Goal: Task Accomplishment & Management: Manage account settings

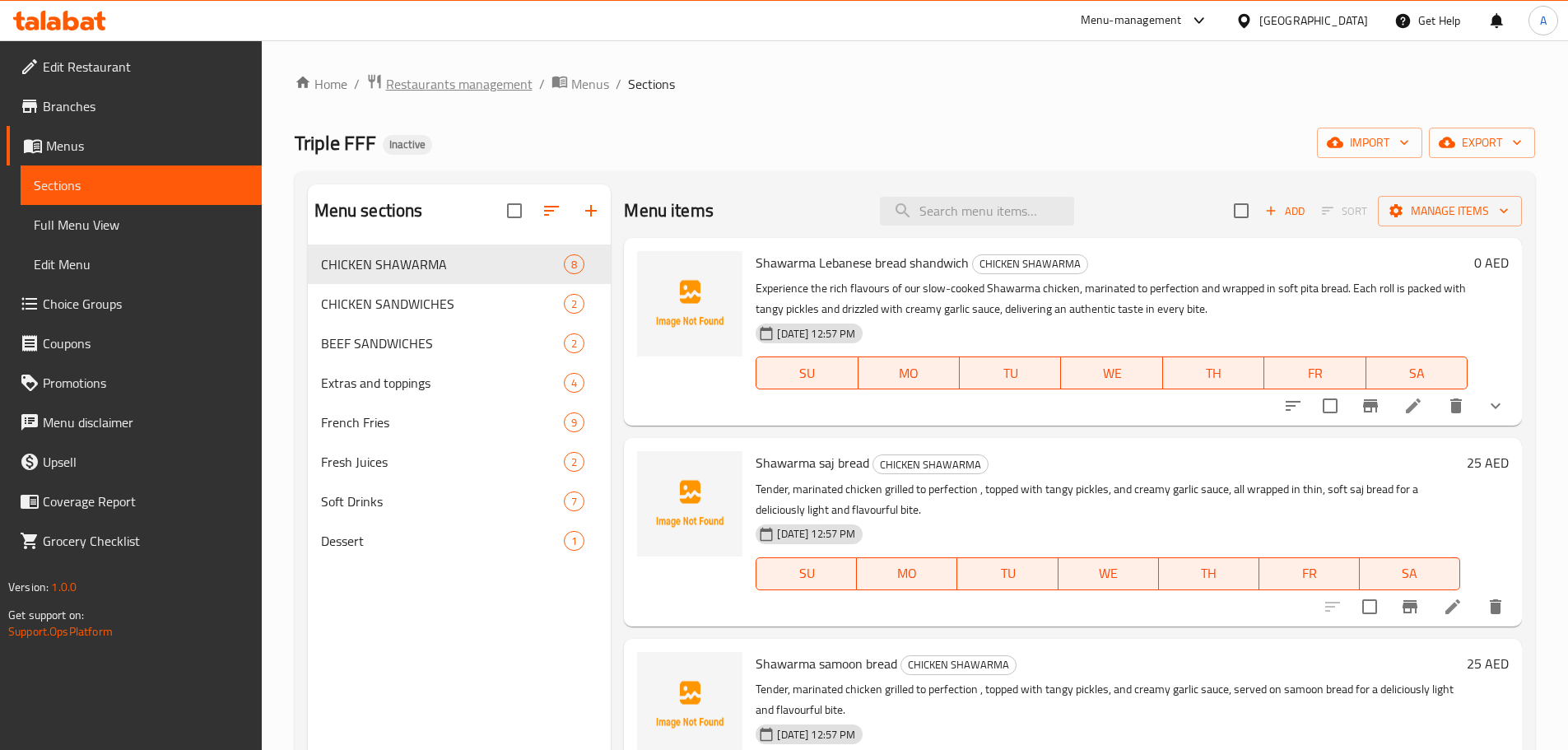
click at [480, 83] on span "Restaurants management" at bounding box center [459, 84] width 146 height 20
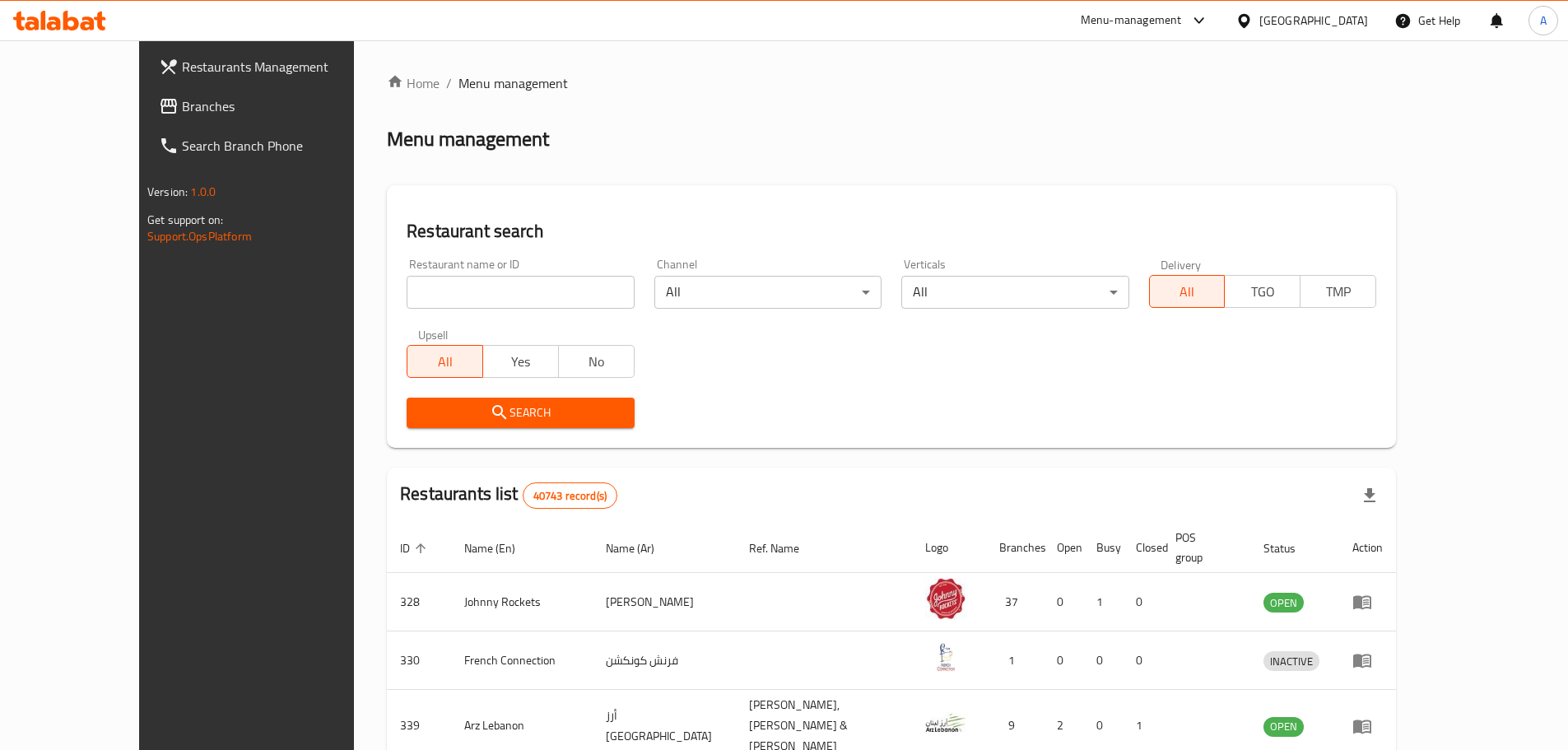
click at [182, 107] on span "Branches" at bounding box center [285, 107] width 206 height 20
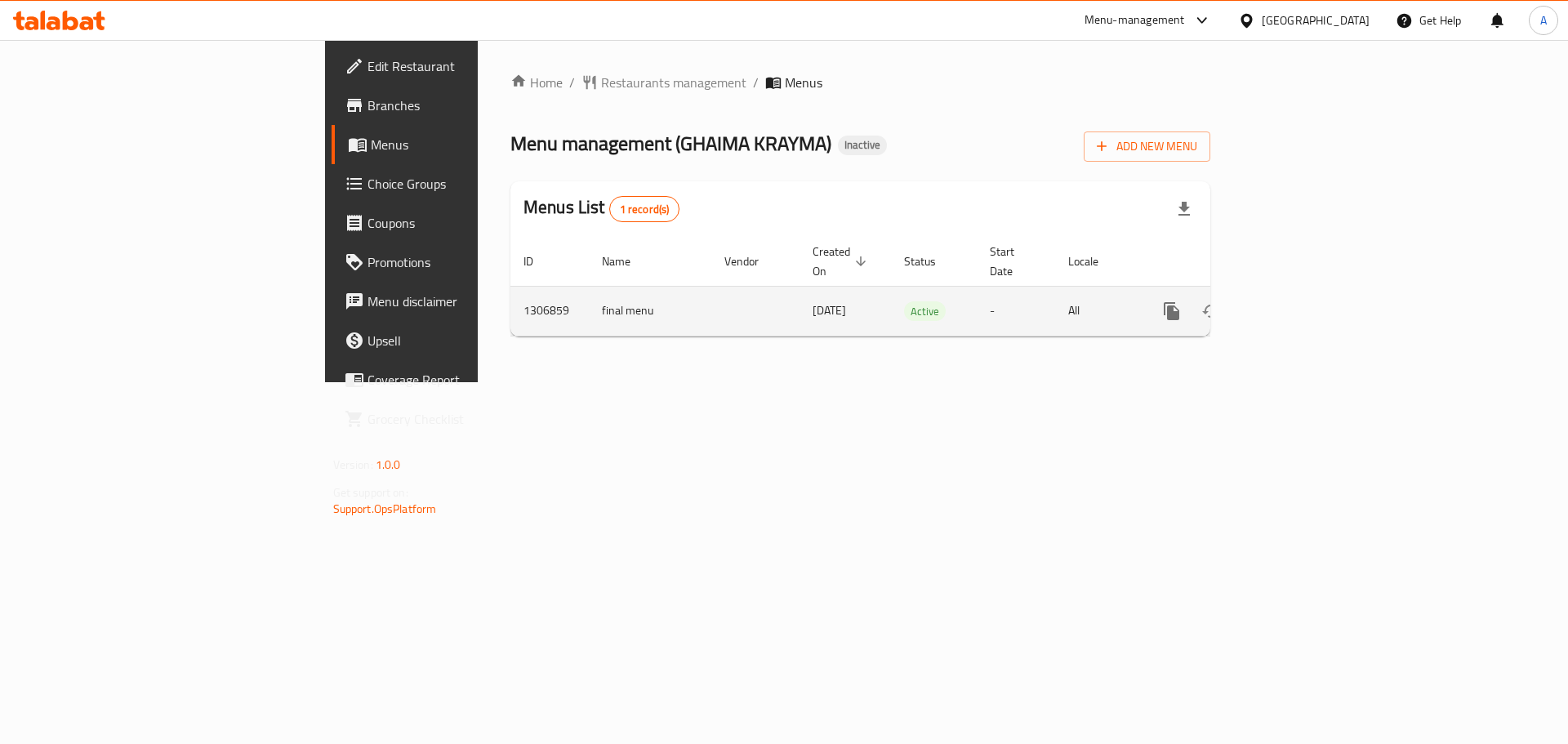
click at [1297, 304] on icon "enhanced table" at bounding box center [1289, 311] width 15 height 15
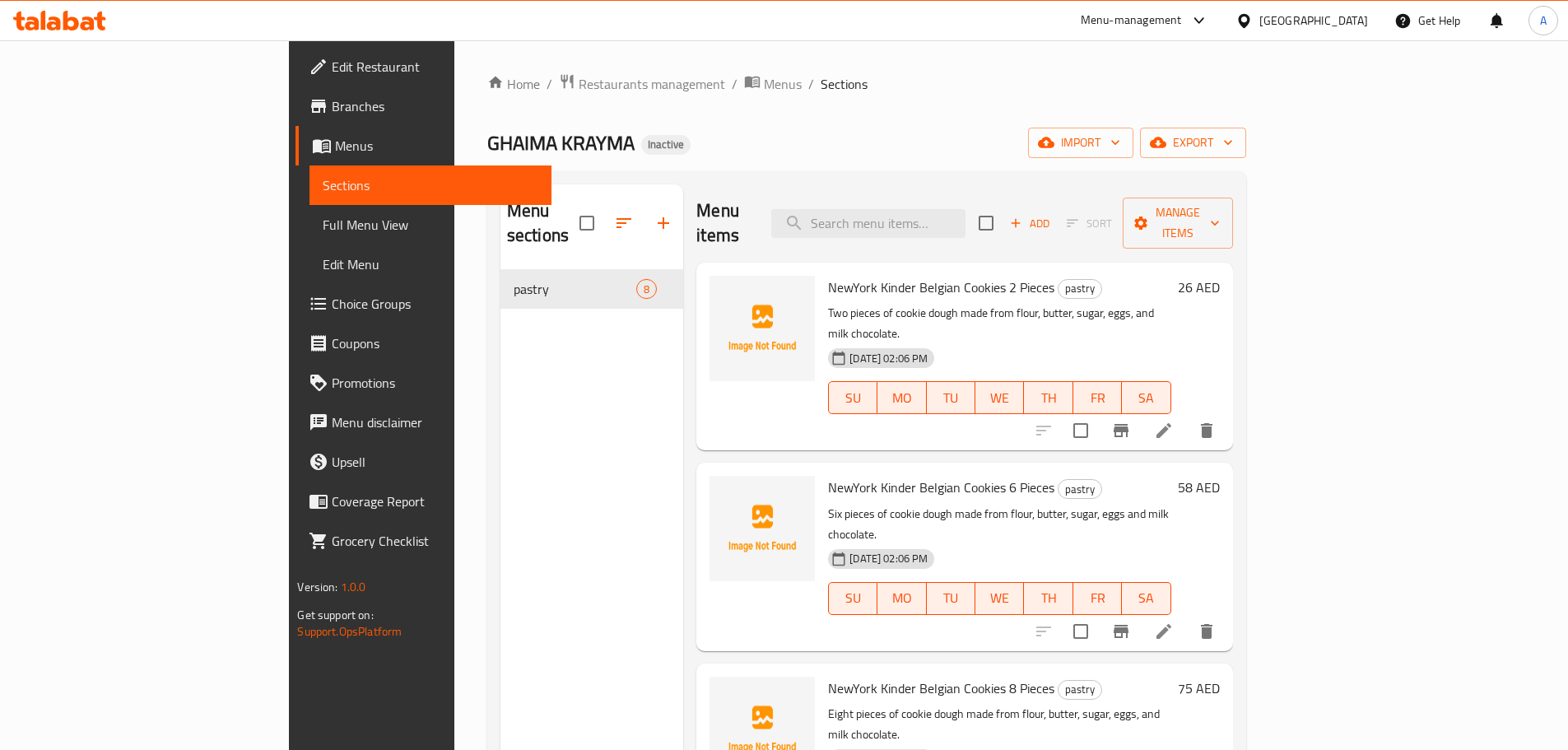
click at [323, 216] on span "Full Menu View" at bounding box center [430, 225] width 215 height 20
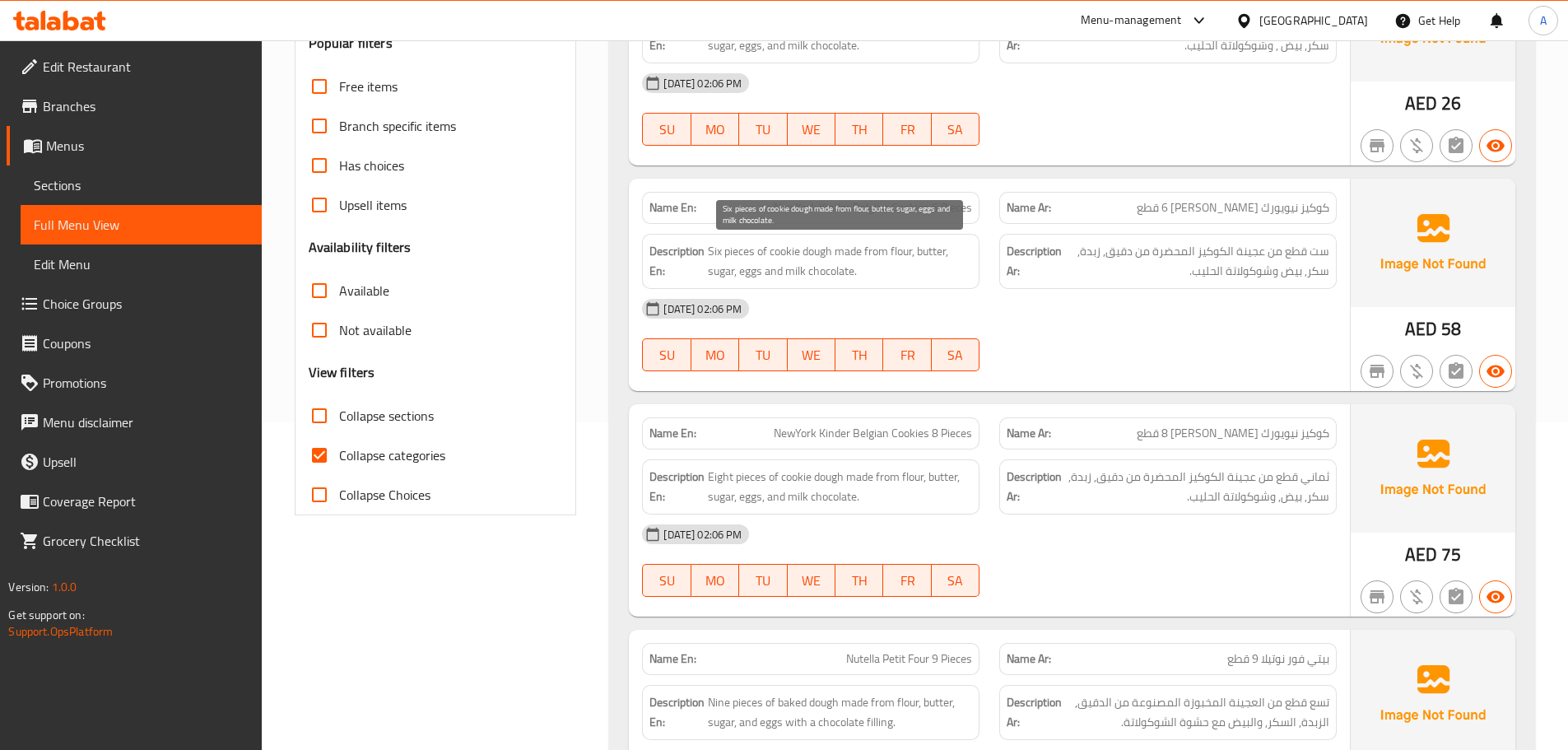
scroll to position [330, 0]
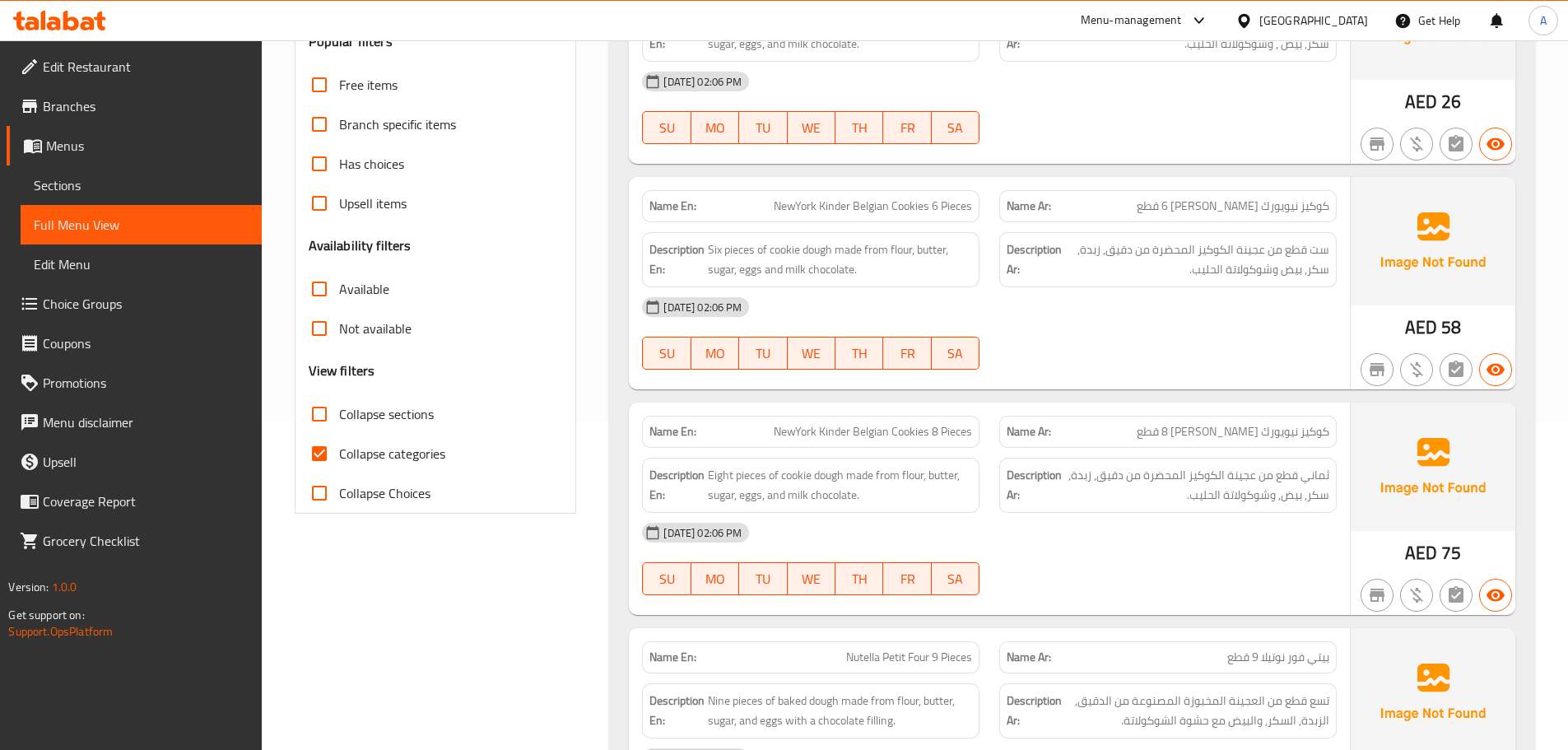
click at [376, 454] on span "Collapse categories" at bounding box center [392, 454] width 107 height 20
click at [339, 454] on input "Collapse categories" at bounding box center [320, 454] width 40 height 40
checkbox input "false"
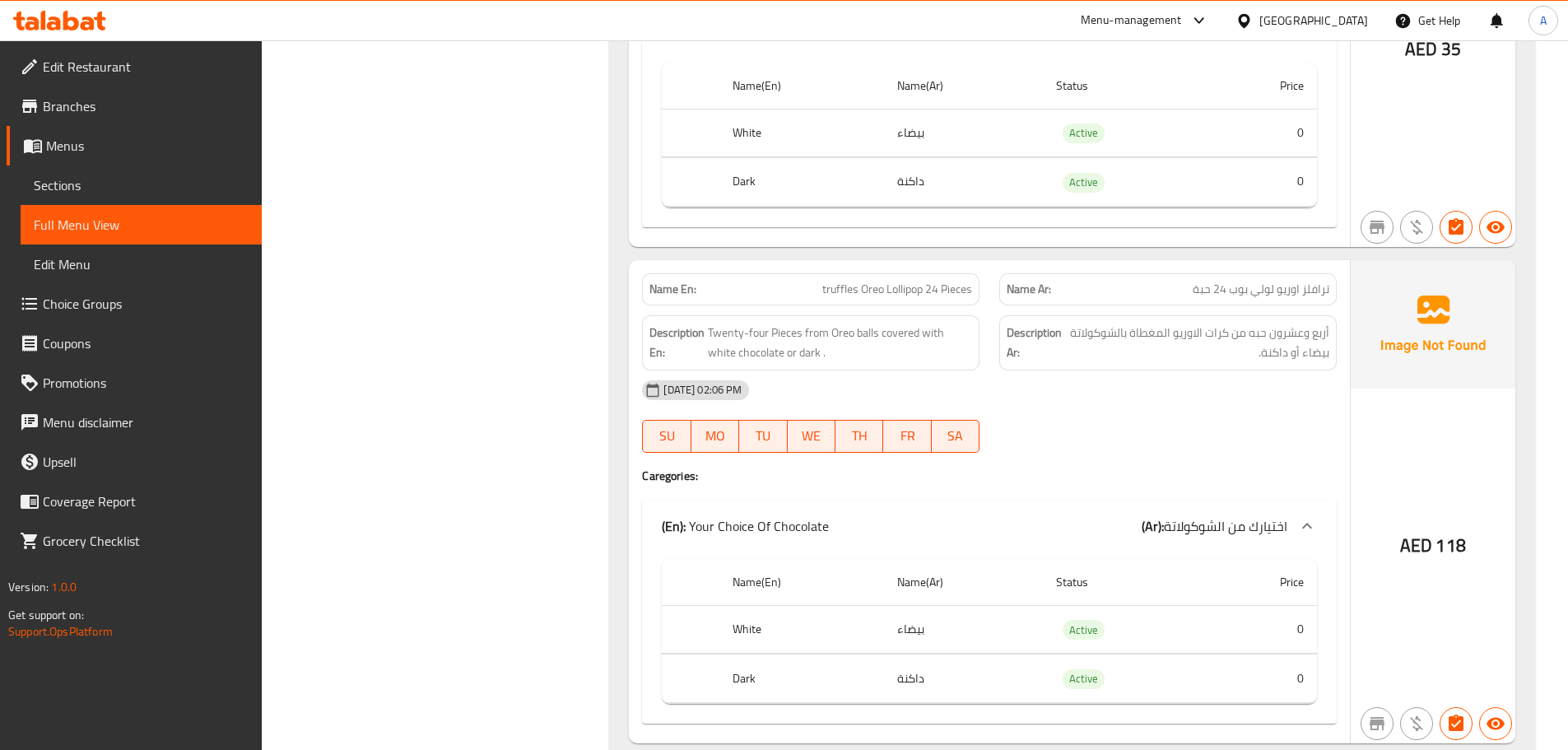
scroll to position [0, 0]
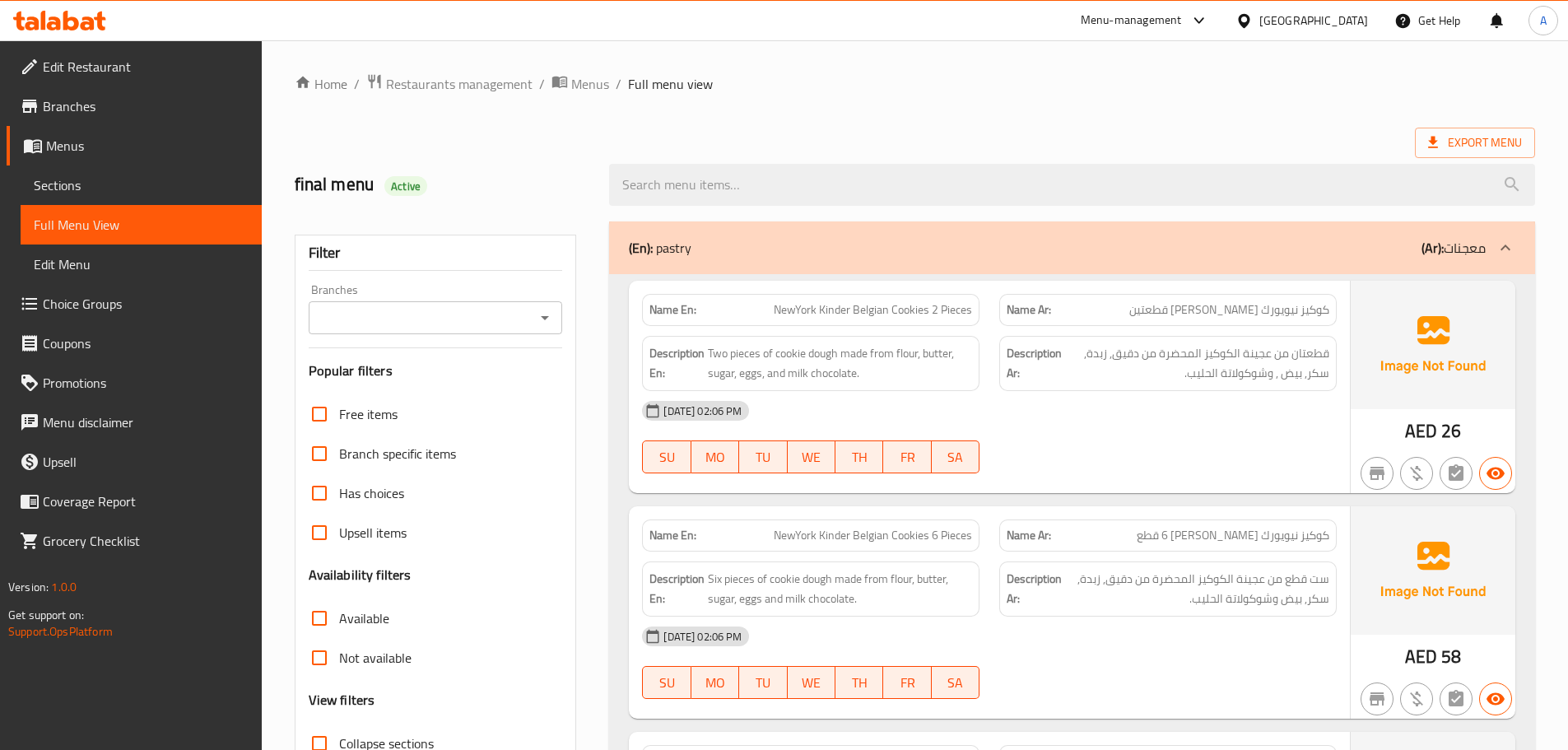
click at [1459, 134] on span "Export Menu" at bounding box center [1474, 142] width 94 height 21
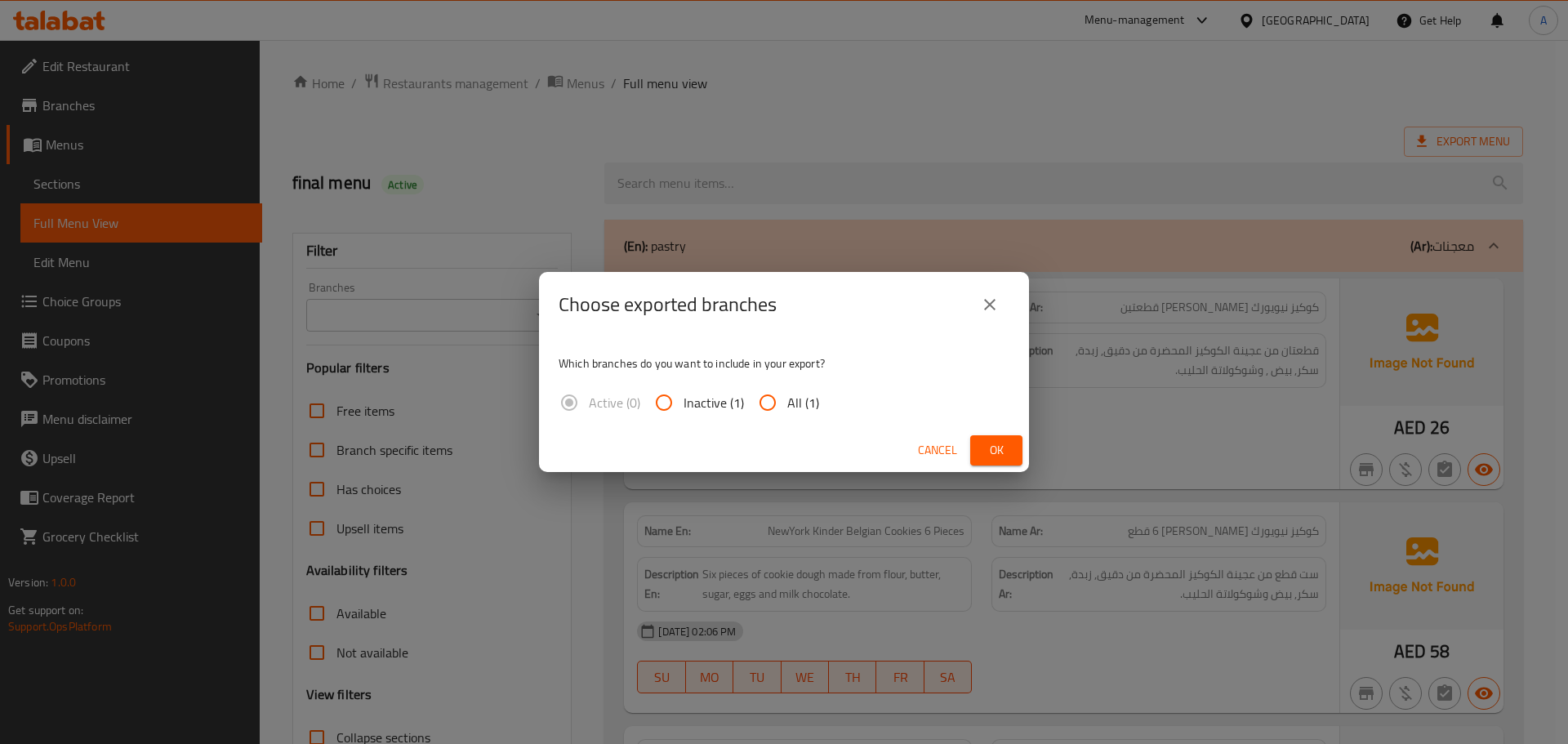
click at [742, 397] on span "Inactive (1)" at bounding box center [713, 403] width 60 height 20
click at [684, 397] on input "Inactive (1)" at bounding box center [664, 403] width 40 height 40
radio input "true"
click at [783, 401] on input "All (1)" at bounding box center [768, 403] width 40 height 40
radio input "true"
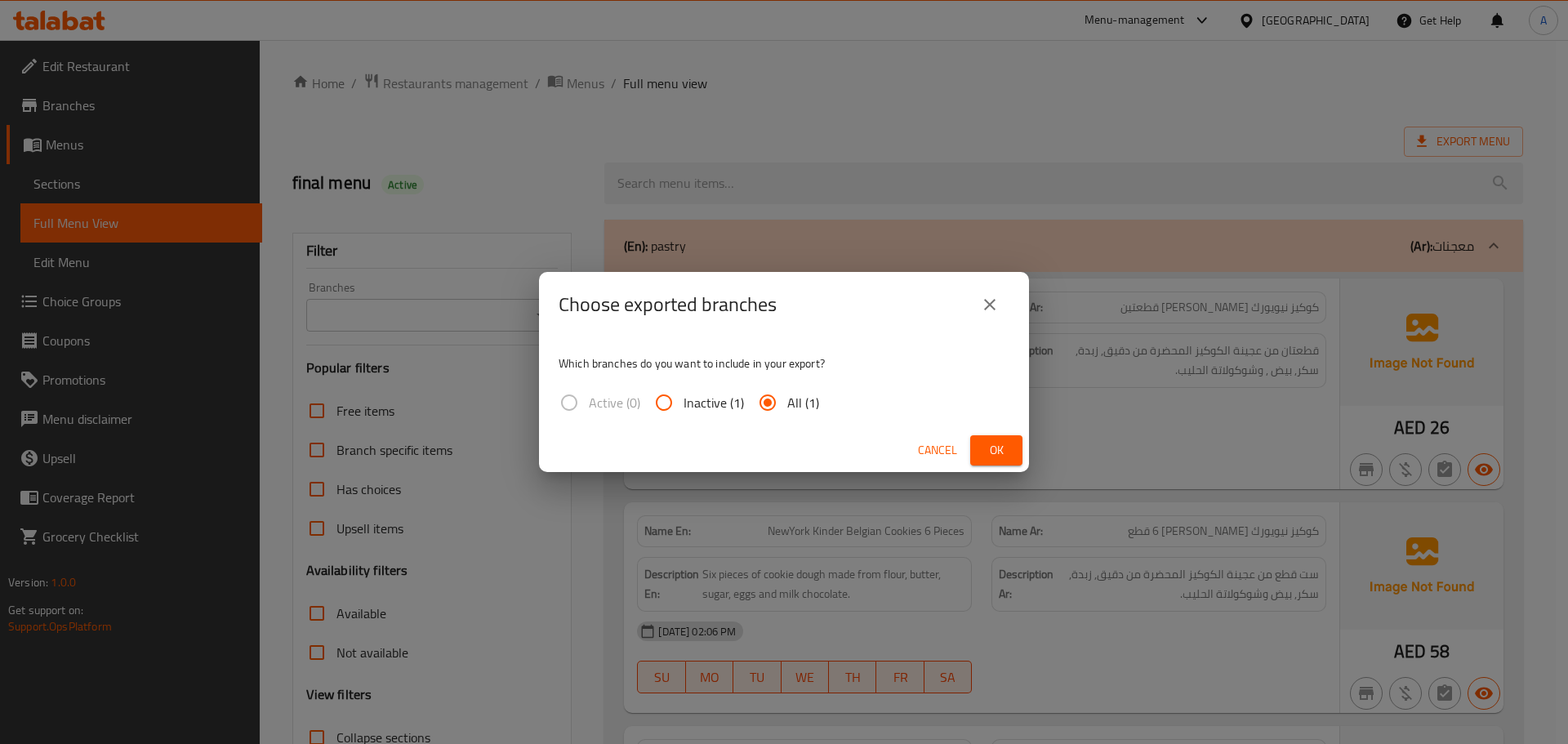
click at [1012, 455] on button "Ok" at bounding box center [996, 451] width 52 height 31
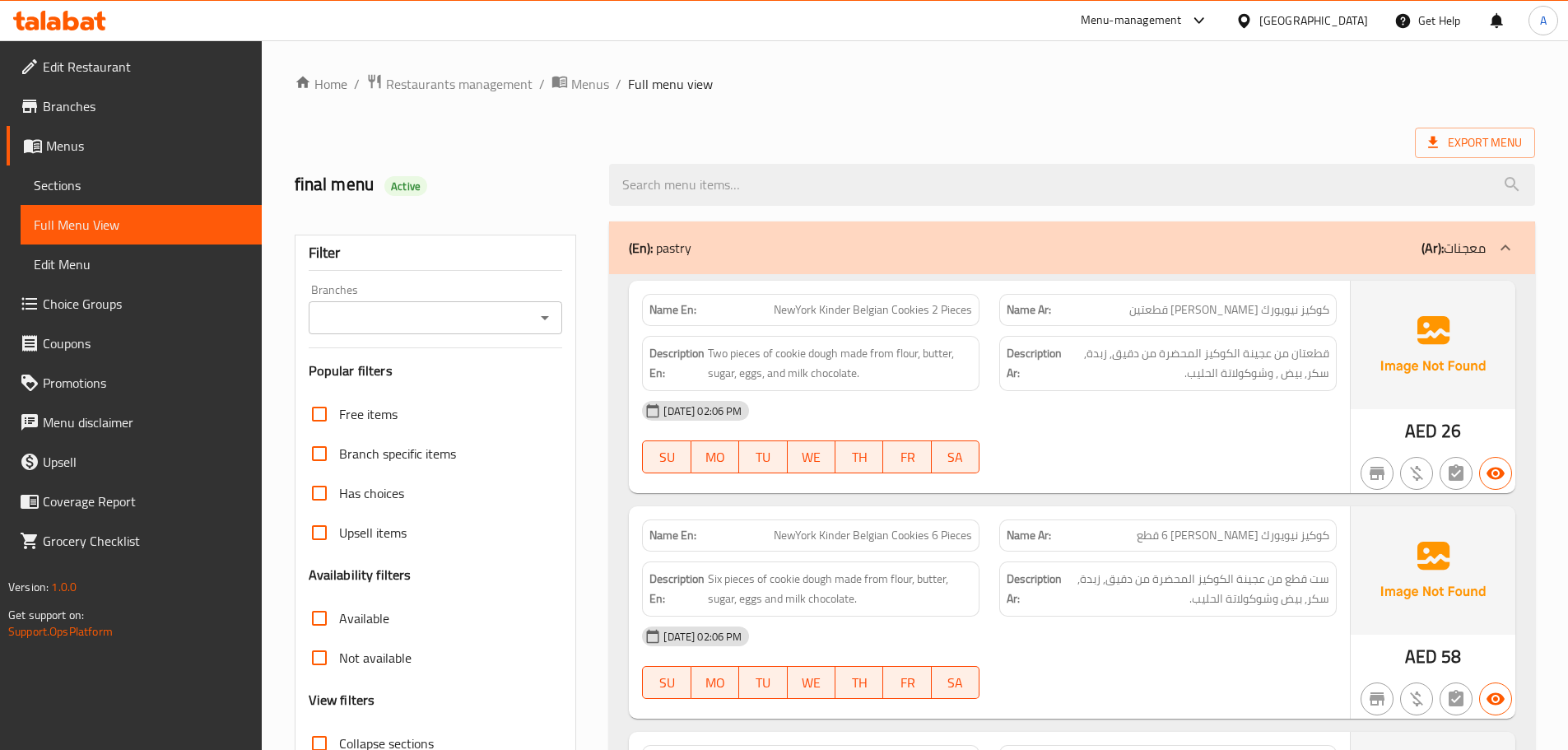
click at [94, 113] on span "Branches" at bounding box center [145, 107] width 206 height 20
